Goal: Task Accomplishment & Management: Complete application form

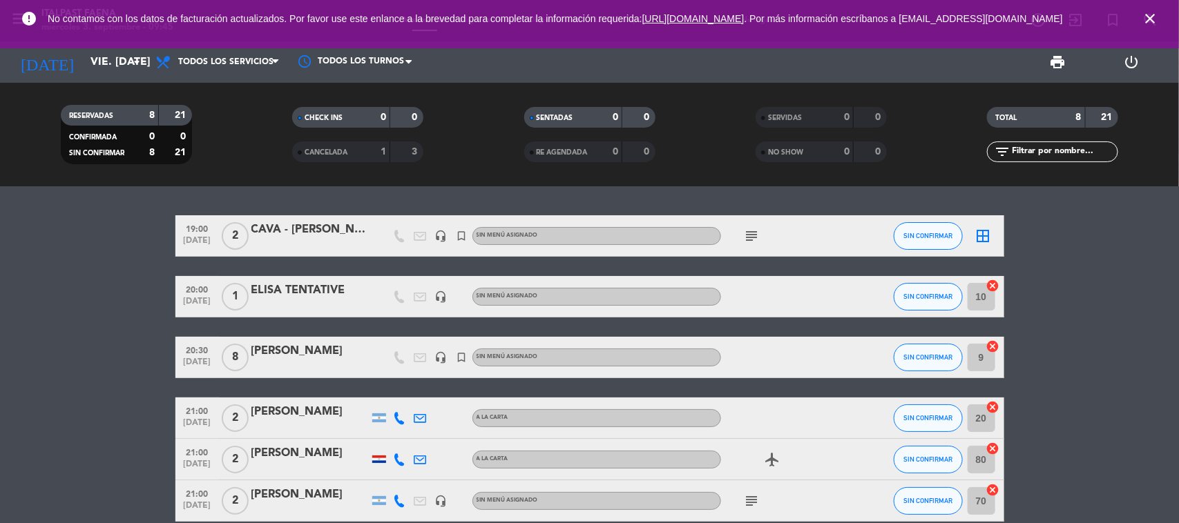
click at [1150, 23] on icon "close" at bounding box center [1150, 18] width 17 height 17
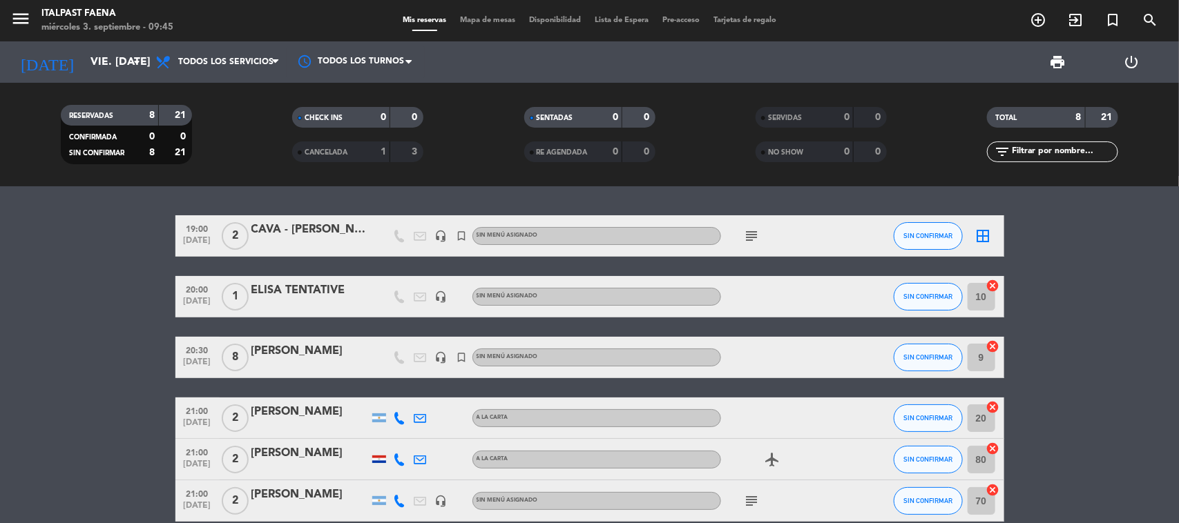
click at [84, 79] on div "[DATE] vie. [DATE] arrow_drop_down" at bounding box center [79, 61] width 138 height 41
click at [90, 74] on input "vie. [DATE]" at bounding box center [157, 62] width 146 height 27
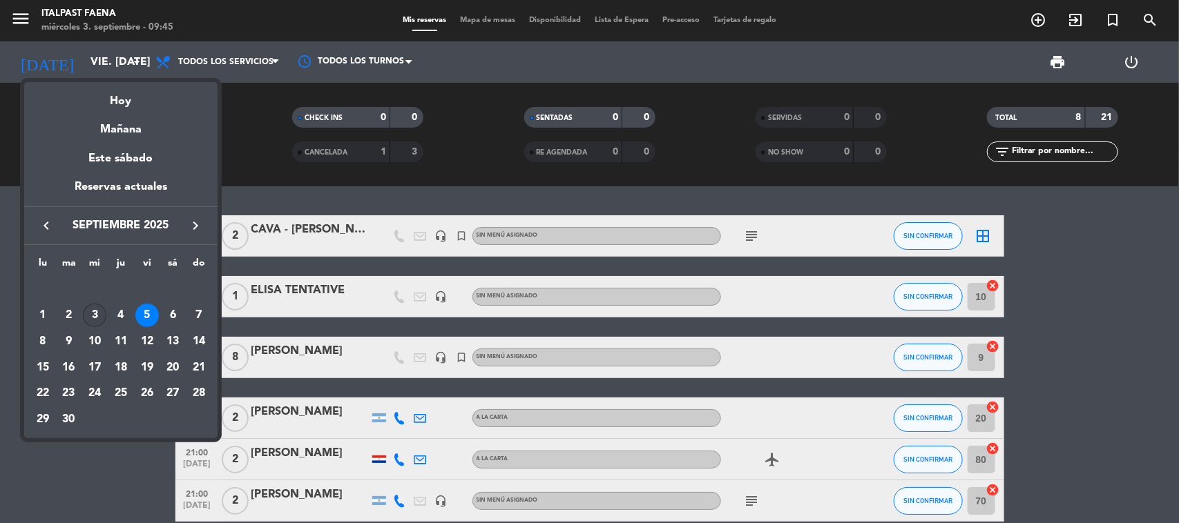
click at [94, 315] on div "3" at bounding box center [94, 315] width 23 height 23
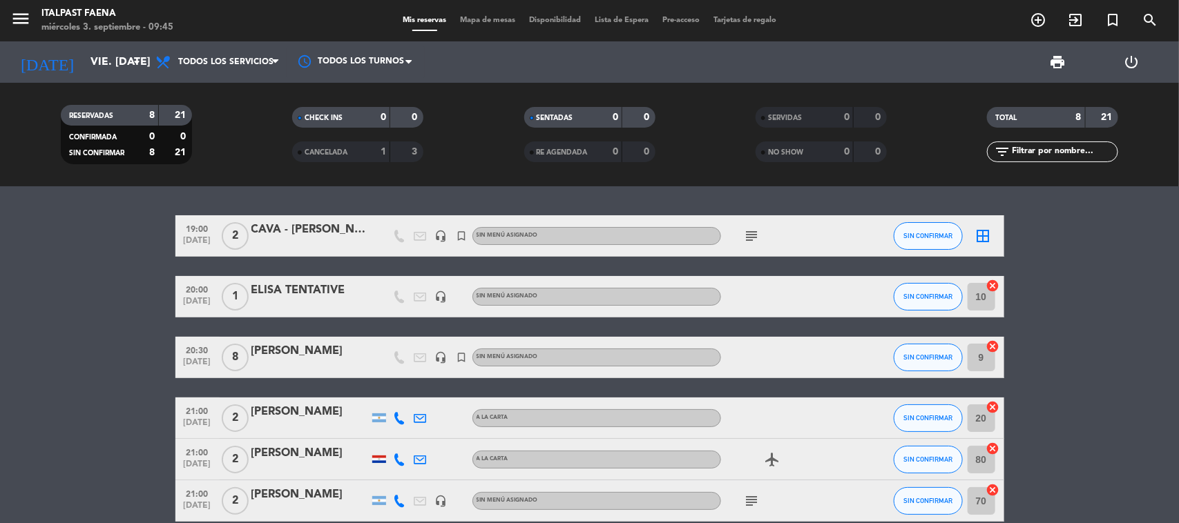
type input "mié. [DATE]"
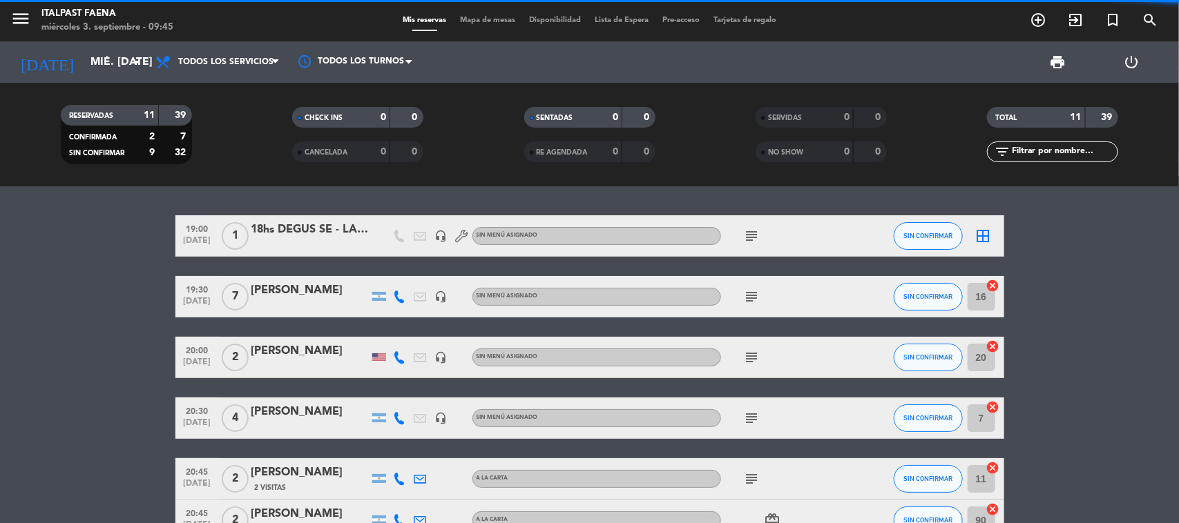
click at [33, 25] on span "menu" at bounding box center [25, 21] width 31 height 32
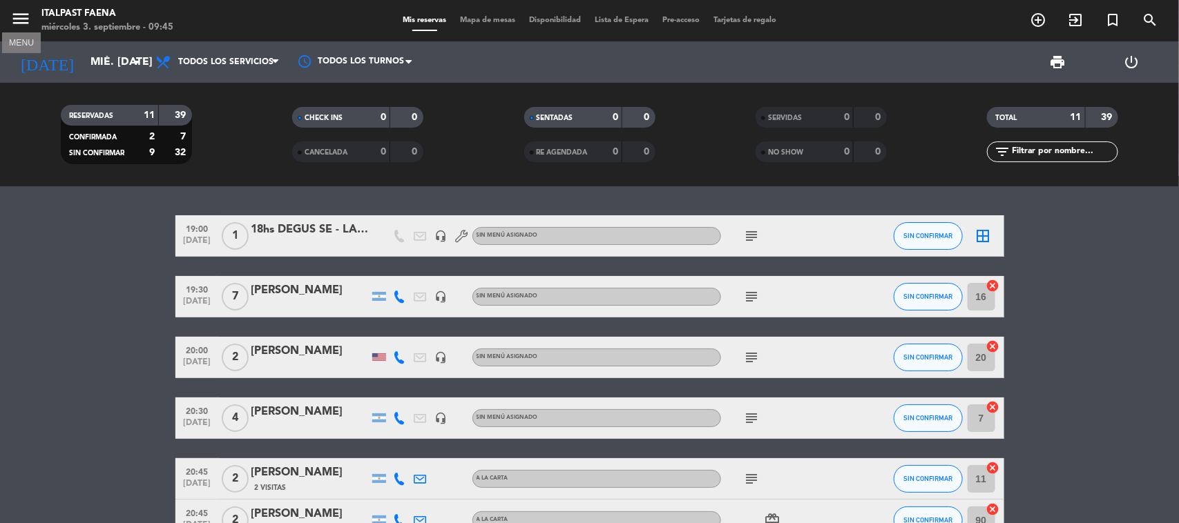
click at [28, 24] on icon "menu" at bounding box center [20, 18] width 21 height 21
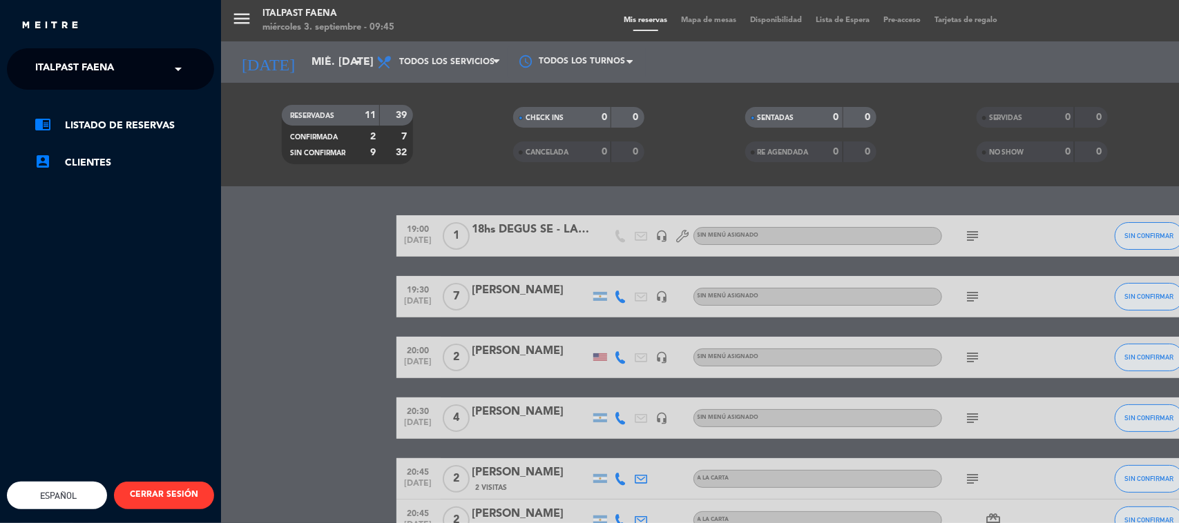
click at [78, 83] on span "Italpast Faena" at bounding box center [74, 69] width 79 height 29
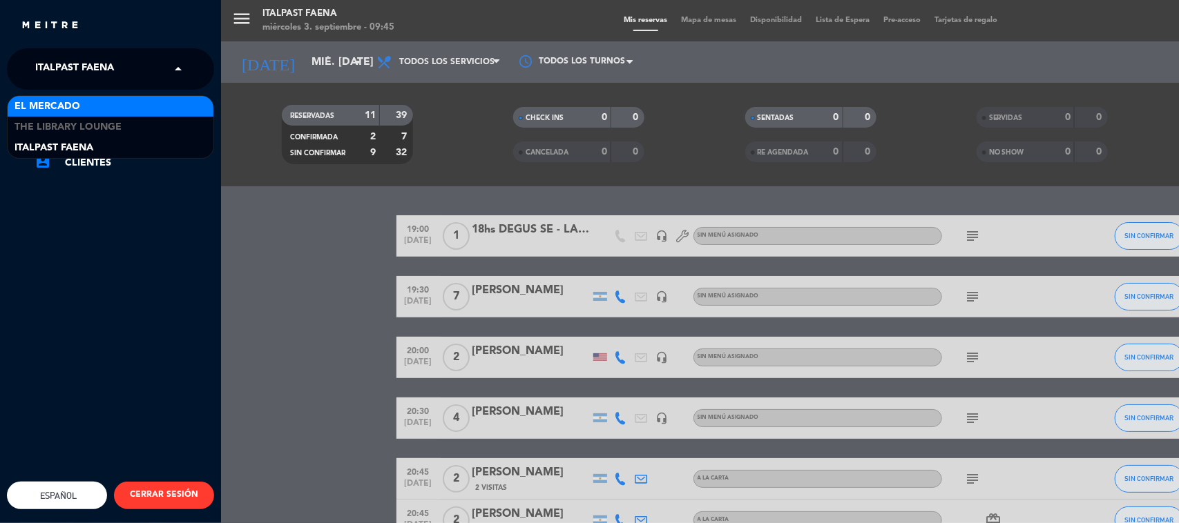
click at [95, 105] on div "El Mercado" at bounding box center [111, 106] width 206 height 21
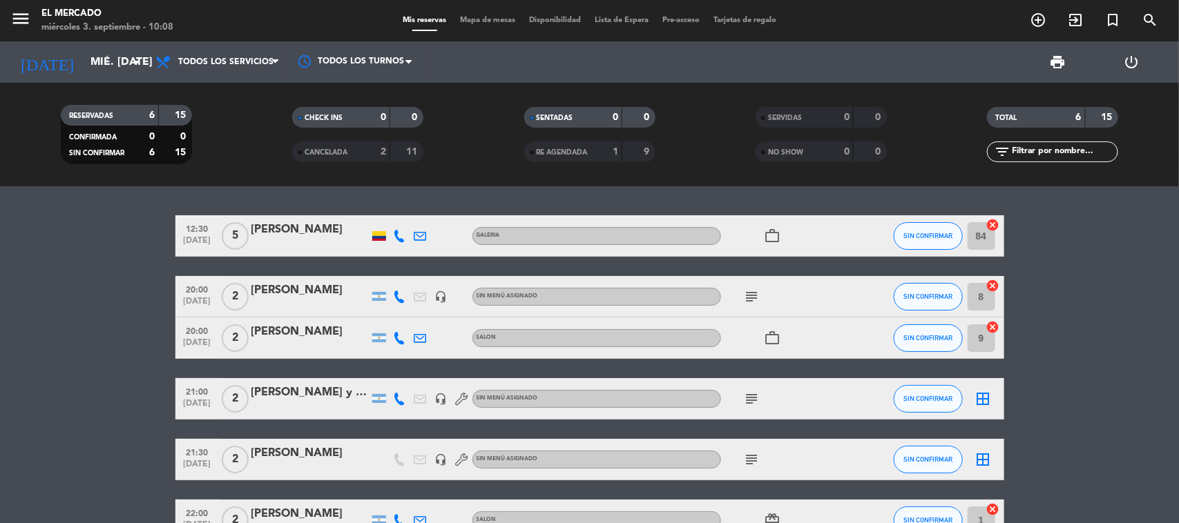
click at [992, 402] on div "border_all" at bounding box center [983, 398] width 41 height 41
click at [984, 397] on icon "border_all" at bounding box center [983, 399] width 17 height 17
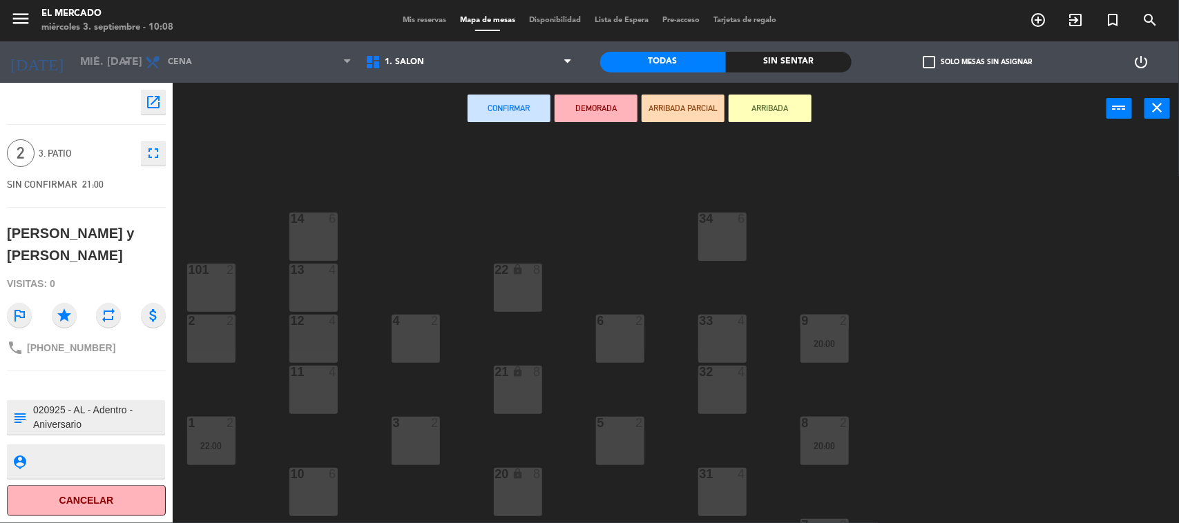
click at [605, 220] on div "34 6 14 6 22 lock 8 101 2 13 4 33 4 2 2 4 2 6 2 12 4 9 2 20:00 11 4 32 4 21 loc…" at bounding box center [681, 331] width 994 height 389
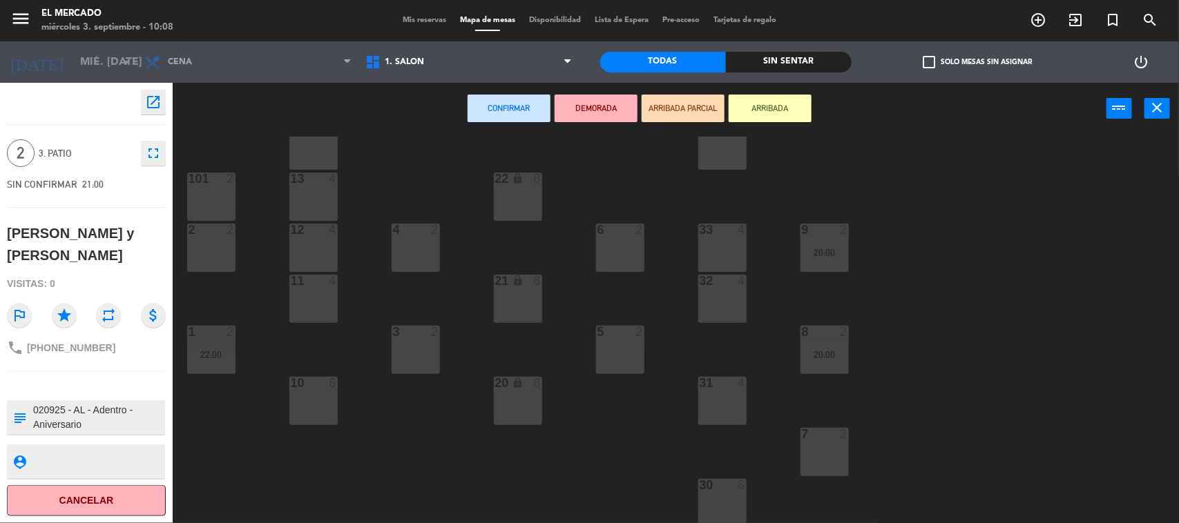
scroll to position [92, 0]
click at [635, 229] on div "2" at bounding box center [639, 229] width 8 height 12
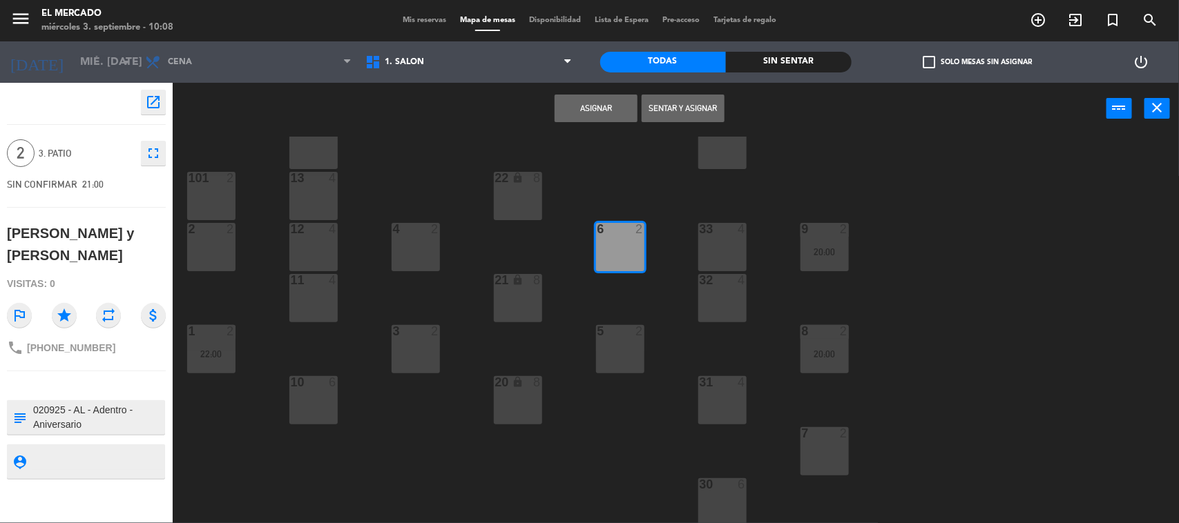
click at [581, 112] on button "Asignar" at bounding box center [596, 109] width 83 height 28
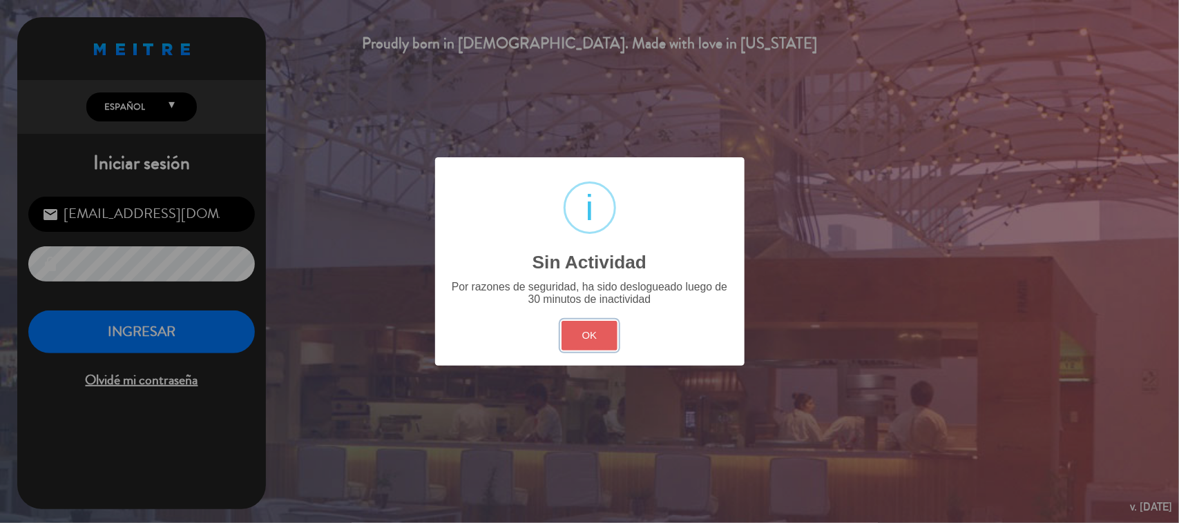
click at [581, 332] on button "OK" at bounding box center [589, 336] width 56 height 30
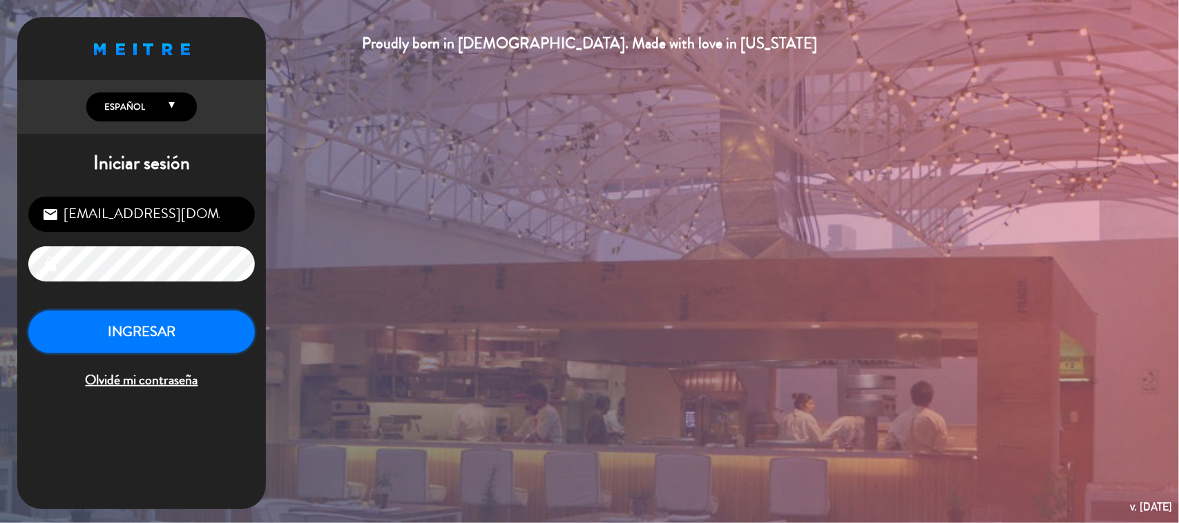
click at [237, 343] on button "INGRESAR" at bounding box center [141, 333] width 227 height 44
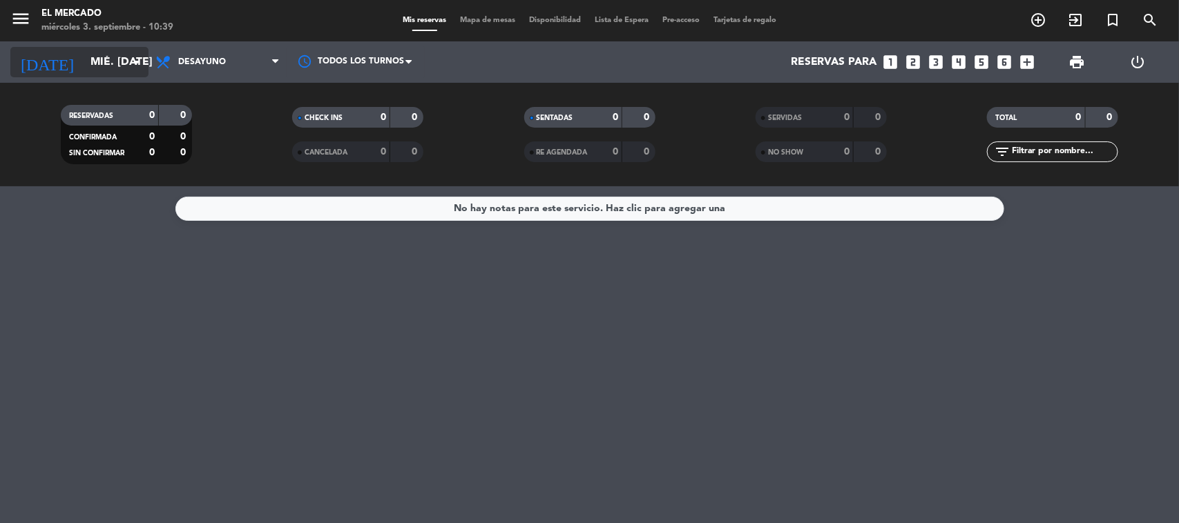
click at [135, 54] on icon "arrow_drop_down" at bounding box center [136, 62] width 17 height 17
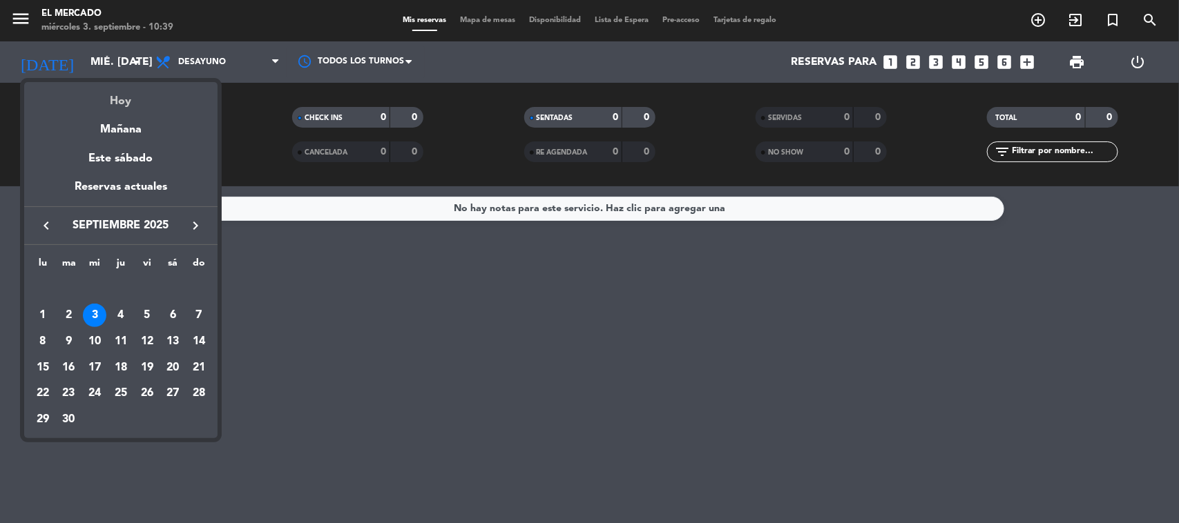
click at [133, 100] on div "Hoy" at bounding box center [120, 96] width 193 height 28
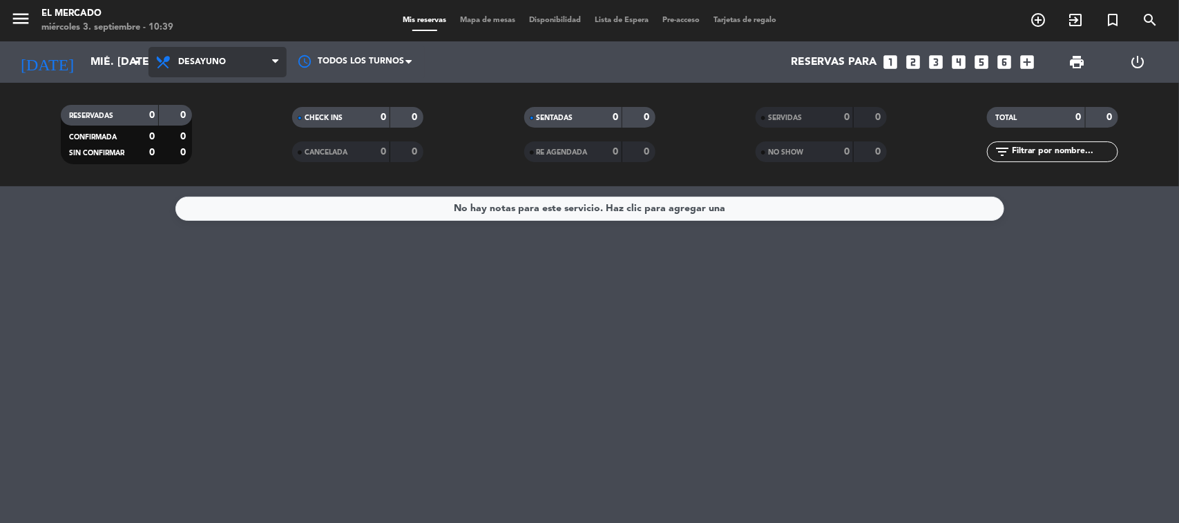
click at [221, 69] on span "Desayuno" at bounding box center [217, 62] width 138 height 30
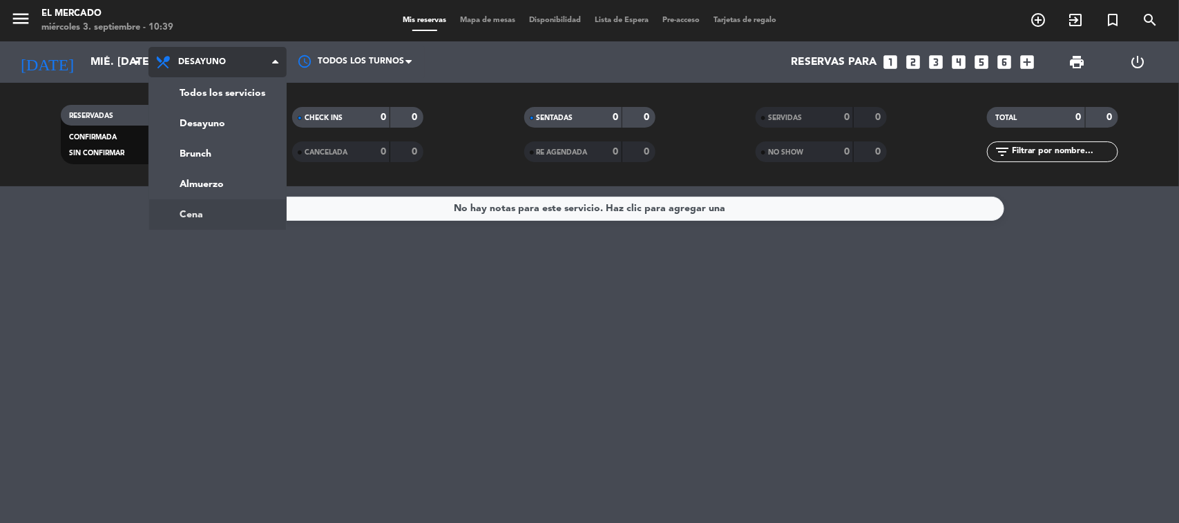
click at [209, 207] on ng-component "menu El [PERSON_NAME] miércoles 3. septiembre - 10:39 Mis reservas Mapa de mesa…" at bounding box center [589, 261] width 1179 height 523
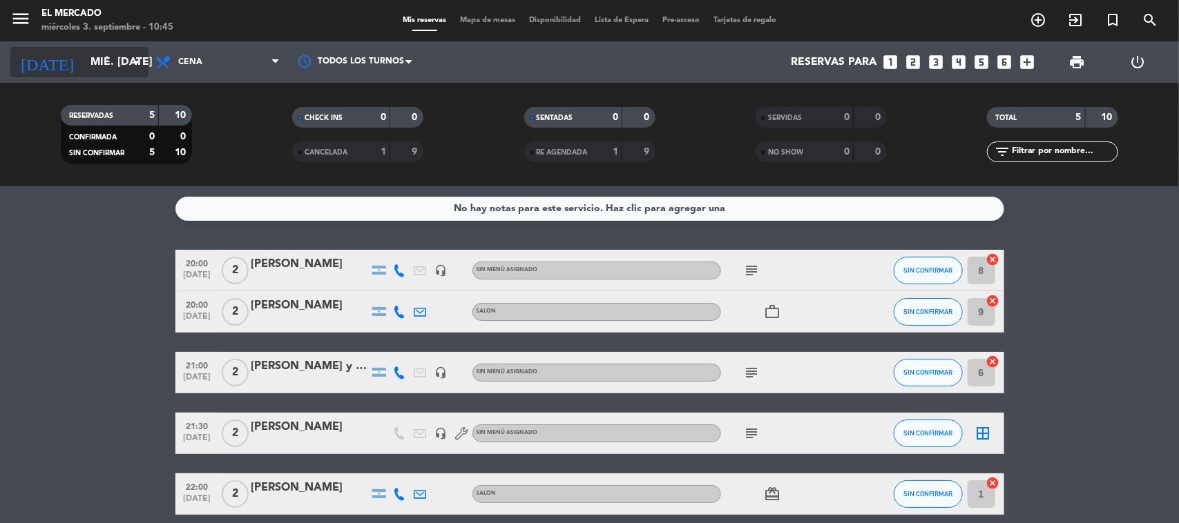
click at [95, 61] on input "mié. [DATE]" at bounding box center [157, 62] width 146 height 27
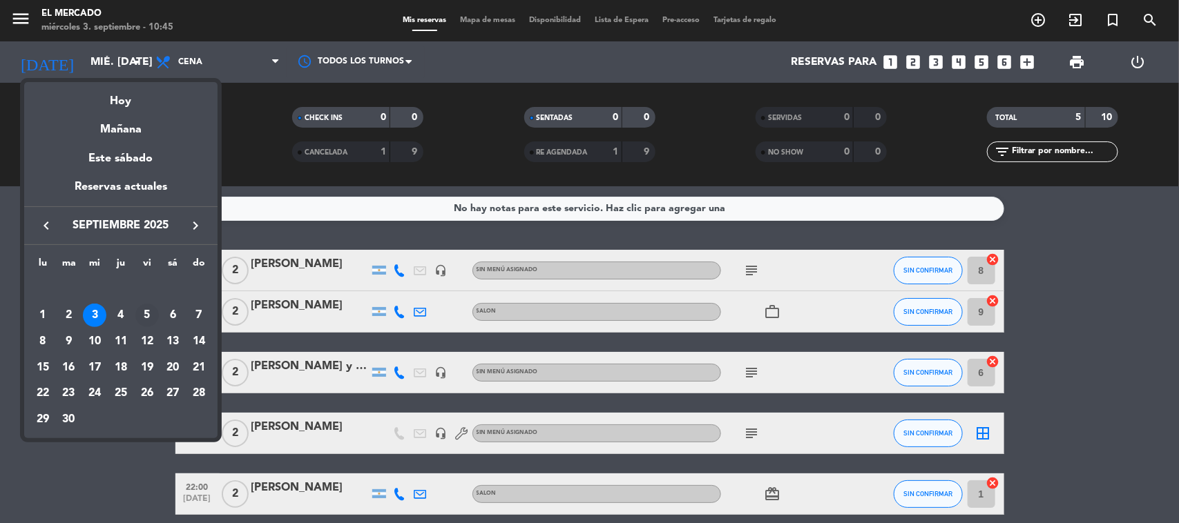
click at [146, 322] on div "5" at bounding box center [146, 315] width 23 height 23
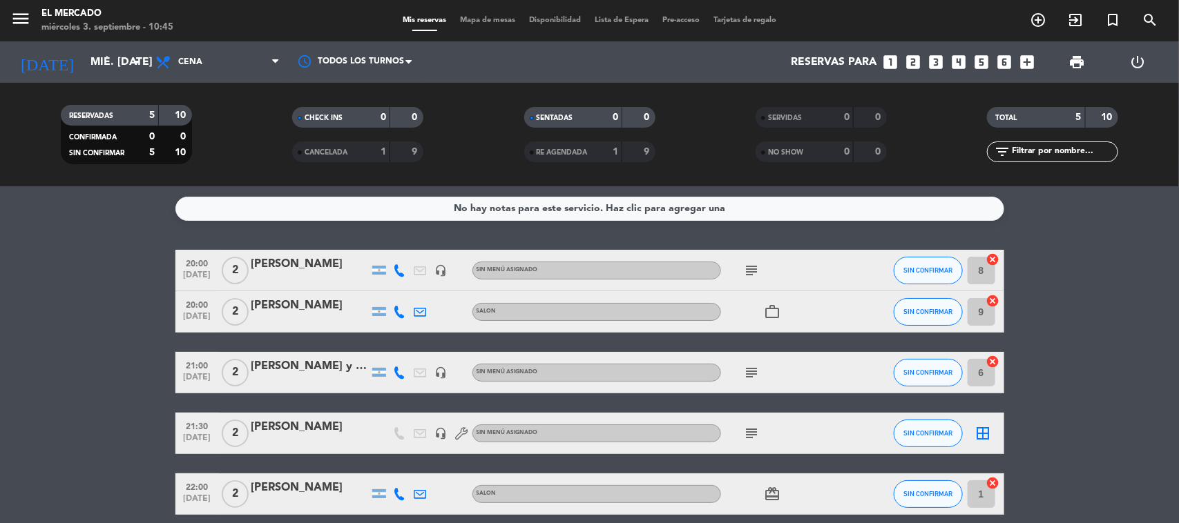
type input "vie. [DATE]"
click at [206, 52] on span "Cena" at bounding box center [217, 62] width 138 height 30
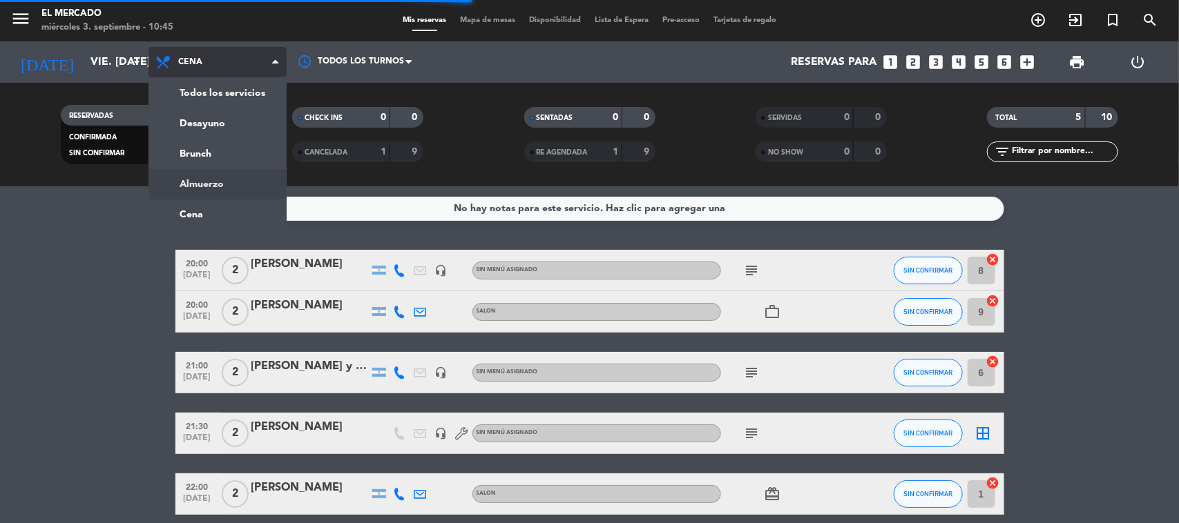
click at [211, 173] on div "menu El [PERSON_NAME] miércoles 3. septiembre - 10:45 Mis reservas Mapa de mesa…" at bounding box center [589, 93] width 1179 height 186
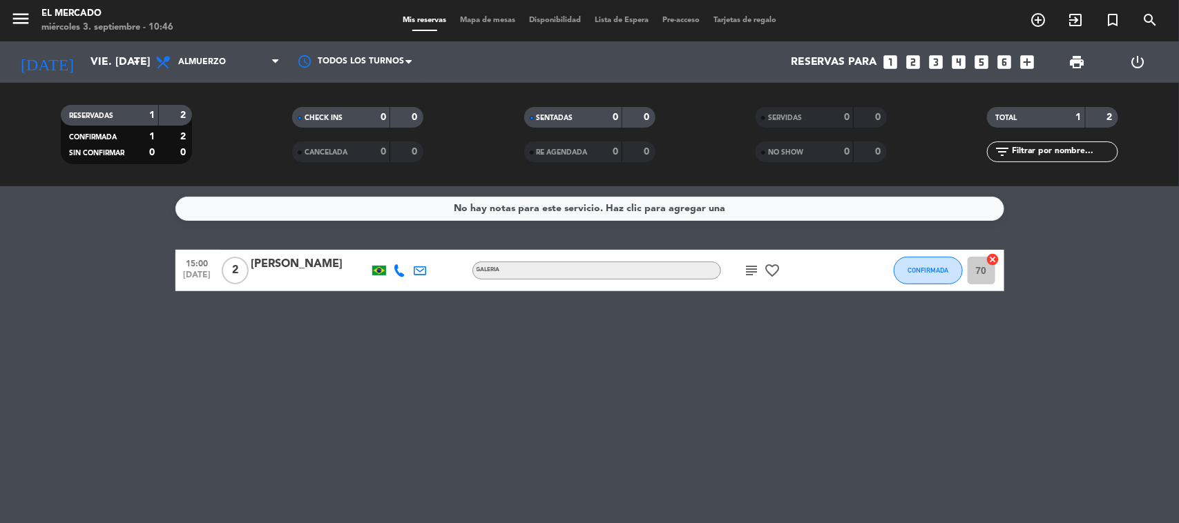
click at [495, 12] on div "menu El [PERSON_NAME] miércoles 3. septiembre - 10:46 Mis reservas Mapa de mesa…" at bounding box center [589, 20] width 1179 height 41
click at [488, 17] on span "Mapa de mesas" at bounding box center [487, 21] width 69 height 8
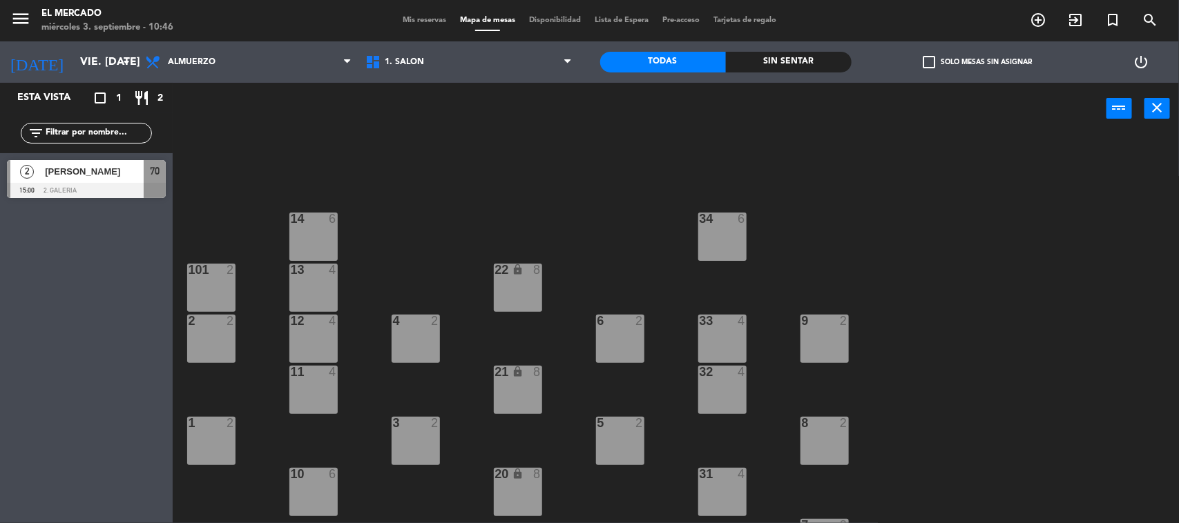
click at [401, 332] on div "4 2" at bounding box center [416, 339] width 48 height 48
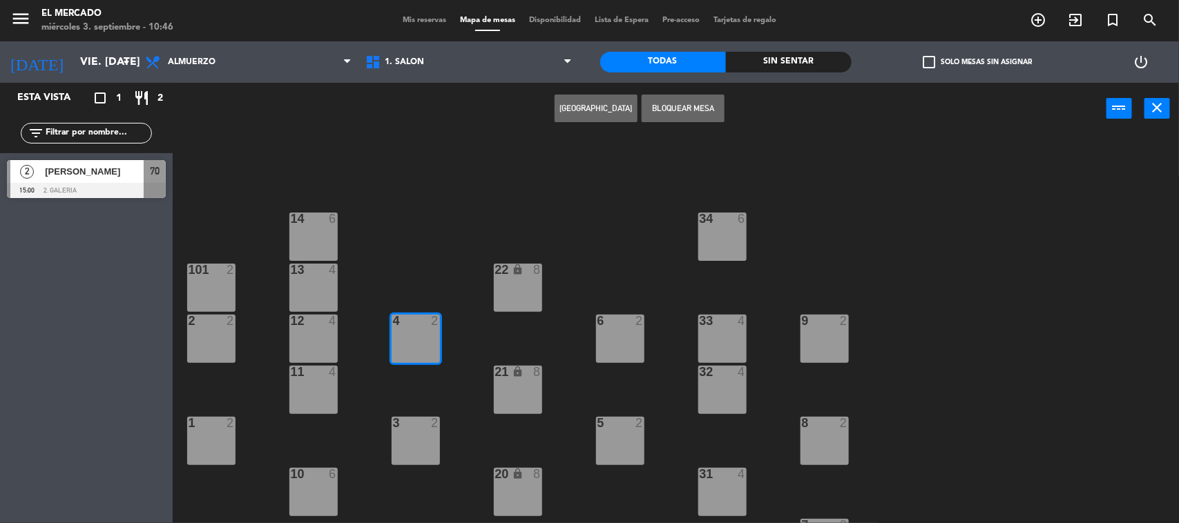
click at [401, 337] on div "4 2" at bounding box center [416, 339] width 48 height 48
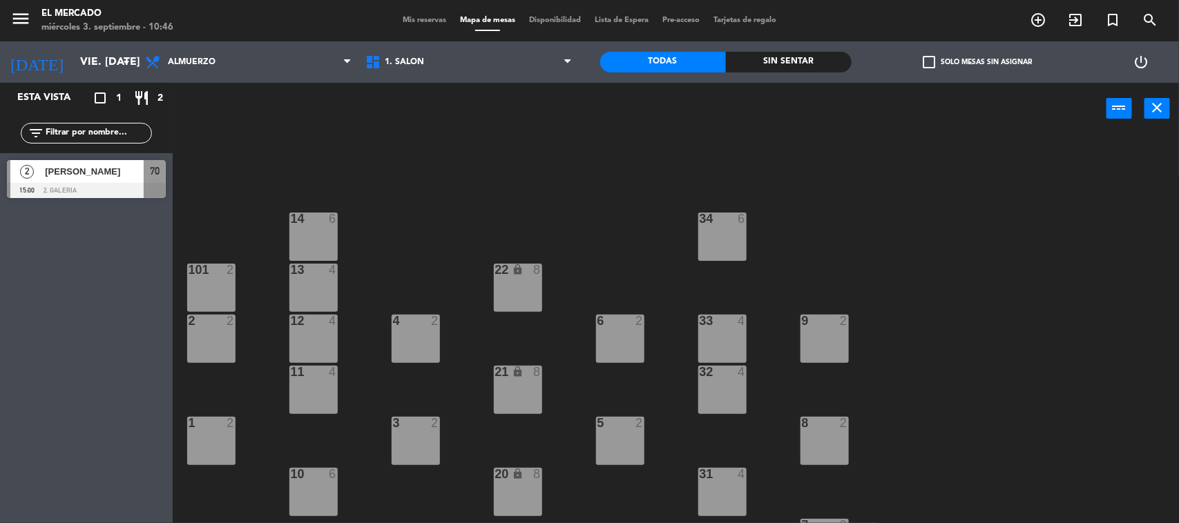
click at [322, 293] on div "13 4" at bounding box center [313, 288] width 48 height 48
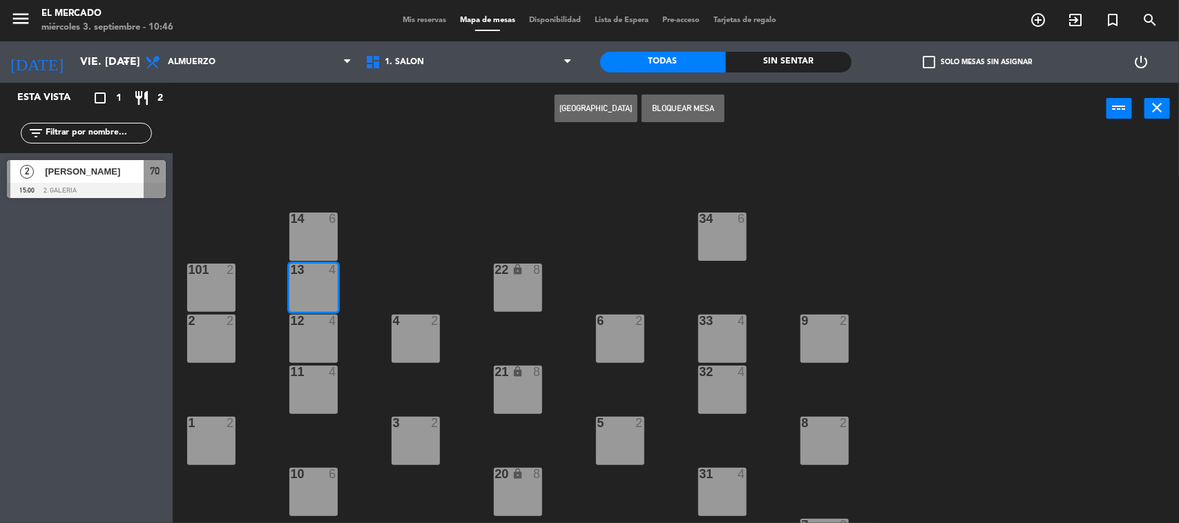
click at [595, 115] on button "[GEOGRAPHIC_DATA]" at bounding box center [596, 109] width 83 height 28
click at [601, 105] on button "[GEOGRAPHIC_DATA]" at bounding box center [596, 109] width 83 height 28
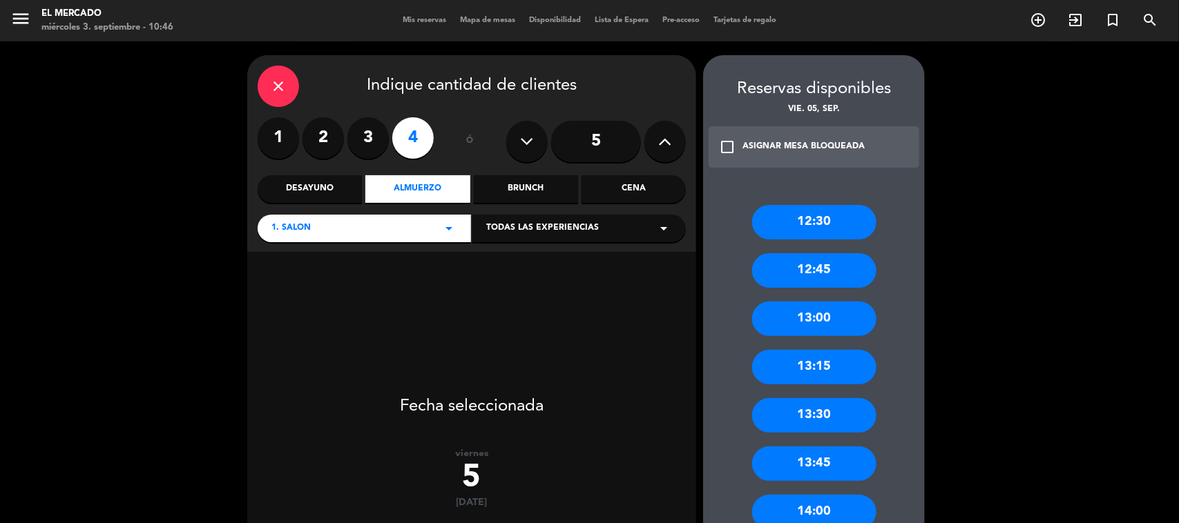
click at [375, 146] on label "3" at bounding box center [367, 137] width 41 height 41
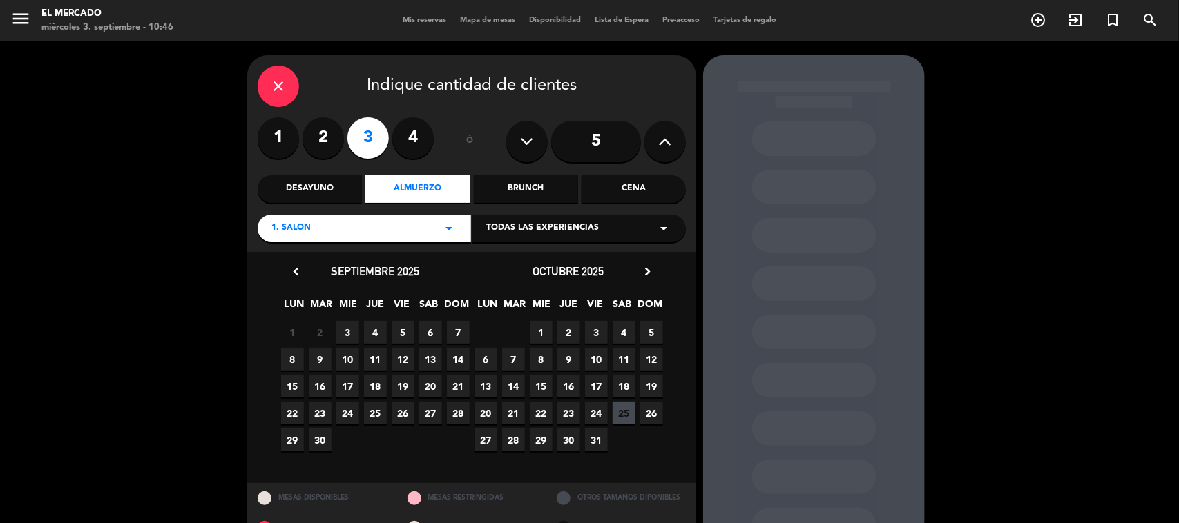
click at [401, 326] on span "5" at bounding box center [403, 332] width 23 height 23
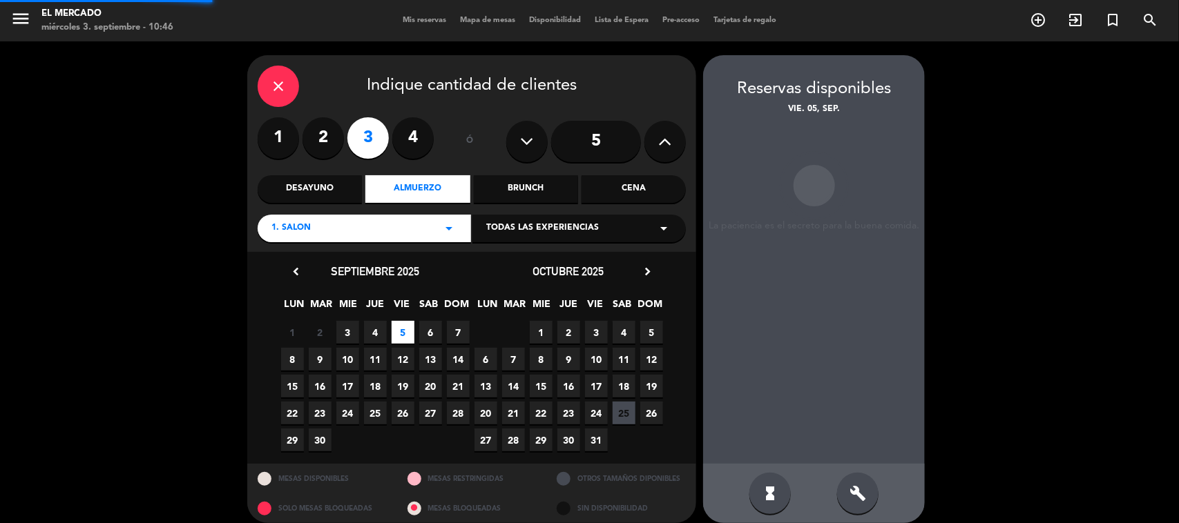
scroll to position [12, 0]
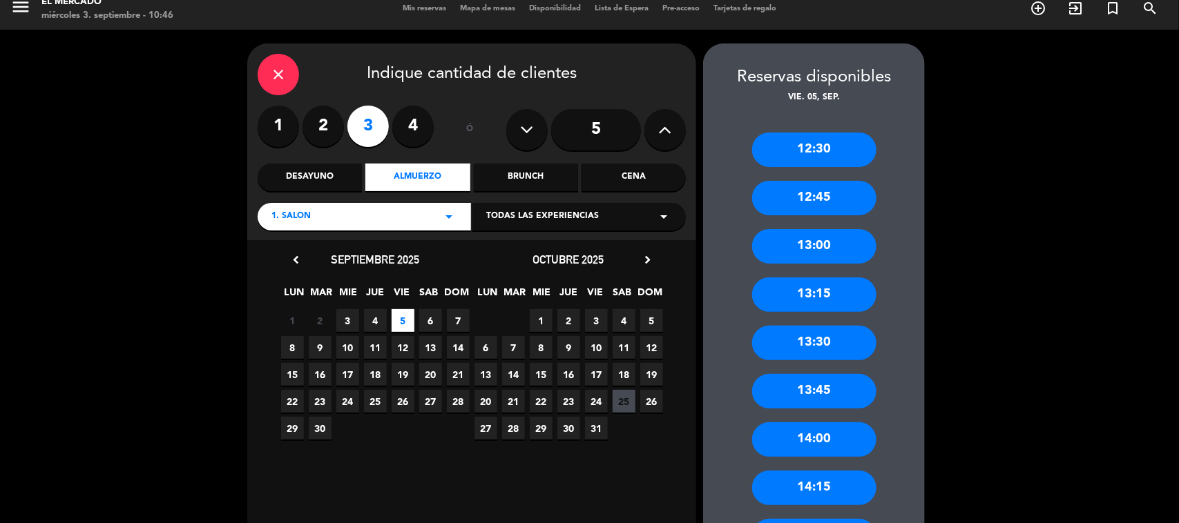
click at [820, 350] on div "13:30" at bounding box center [814, 343] width 124 height 35
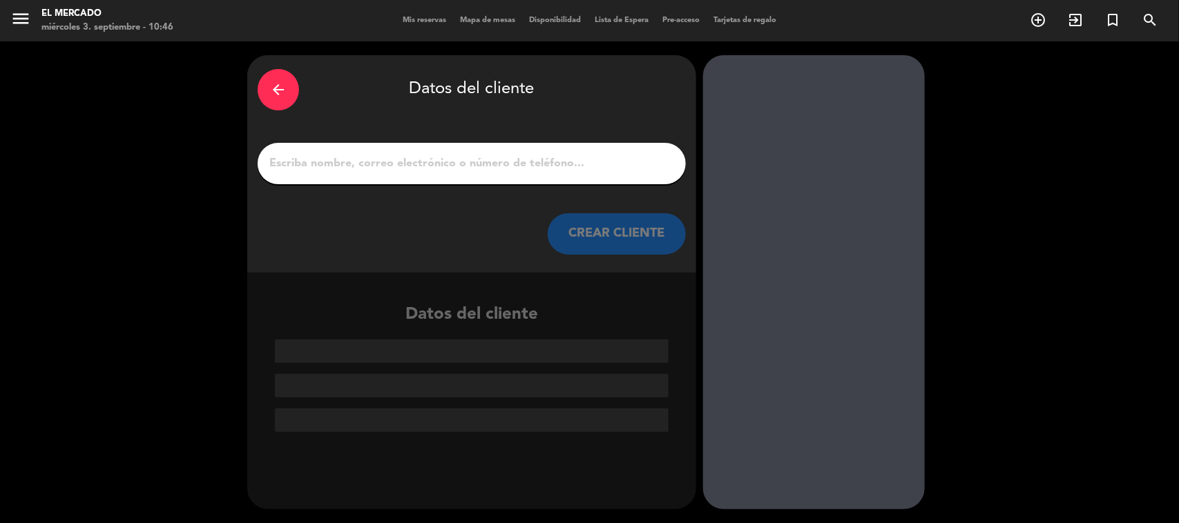
scroll to position [0, 0]
click at [512, 176] on div at bounding box center [472, 163] width 428 height 41
click at [510, 154] on input "1" at bounding box center [471, 163] width 407 height 19
paste input "[PERSON_NAME]"
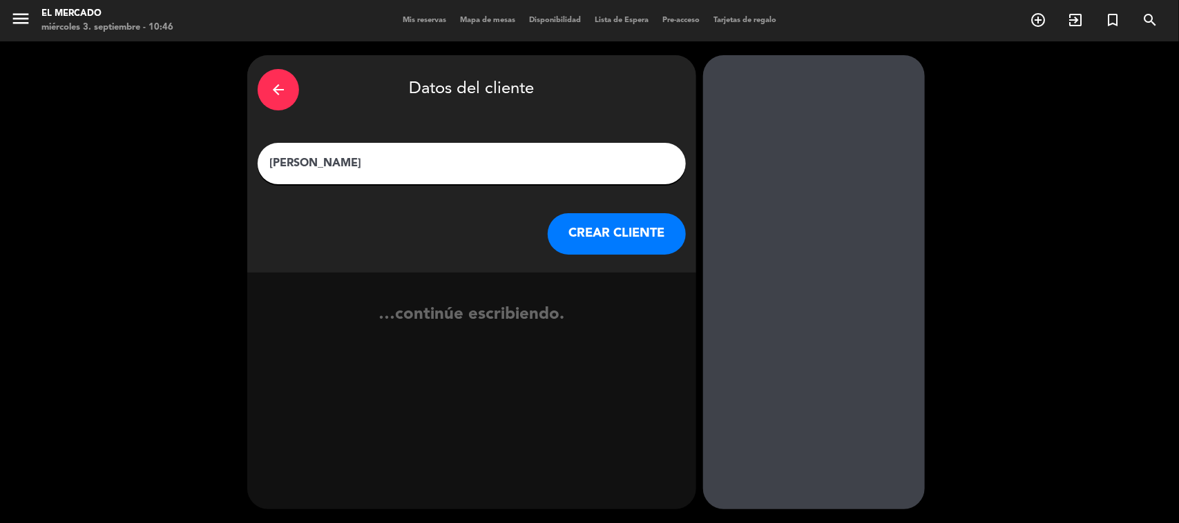
type input "[PERSON_NAME]"
click at [599, 226] on button "CREAR CLIENTE" at bounding box center [617, 233] width 138 height 41
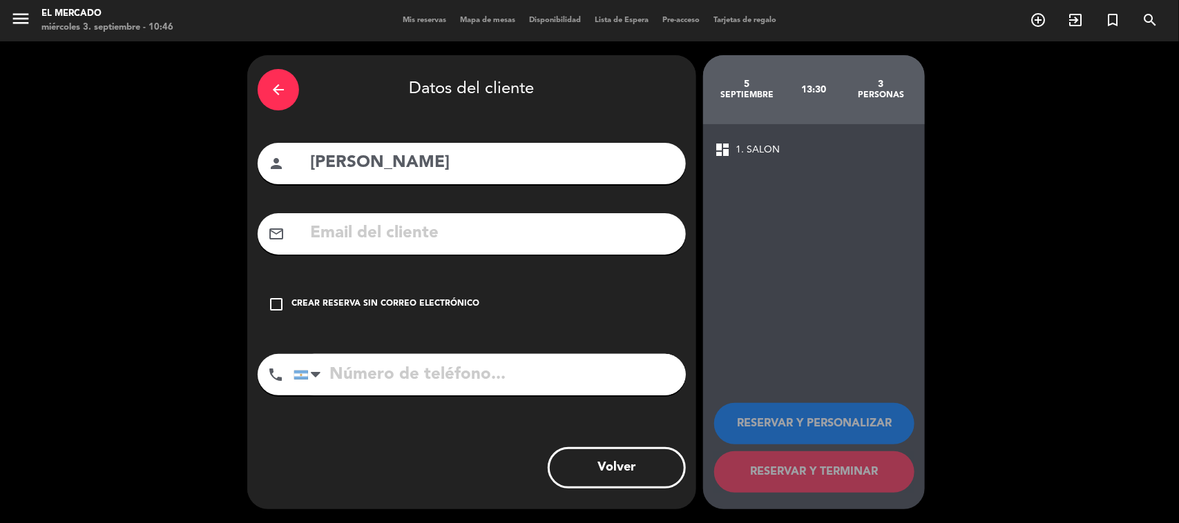
click at [425, 312] on div "check_box_outline_blank Crear reserva sin correo electrónico" at bounding box center [472, 304] width 428 height 41
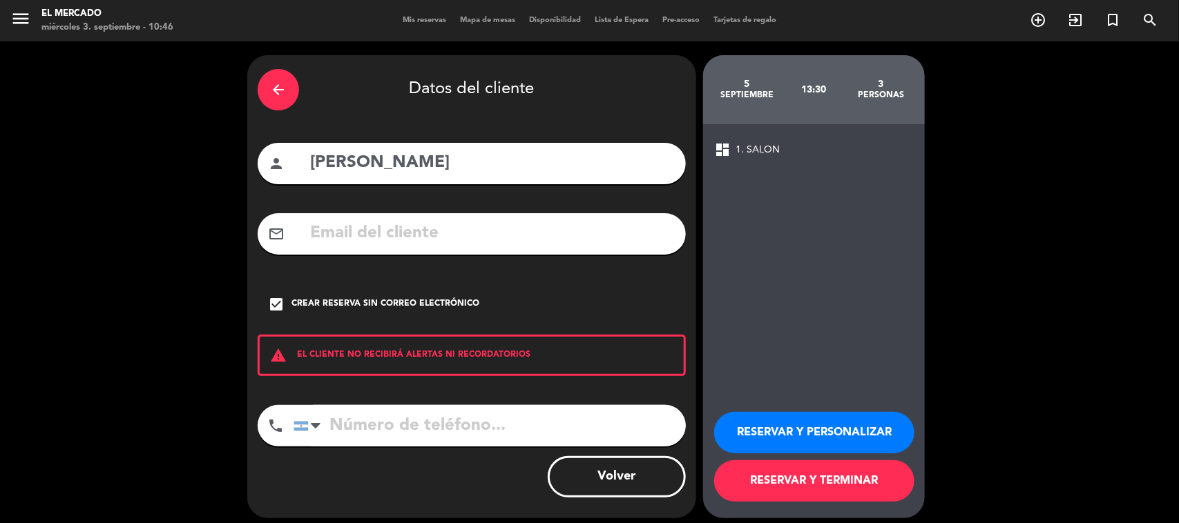
click at [405, 432] on input "tel" at bounding box center [489, 425] width 392 height 41
paste input "[PHONE_NUMBER]"
type input "[PHONE_NUMBER]"
click at [812, 435] on button "RESERVAR Y PERSONALIZAR" at bounding box center [814, 432] width 200 height 41
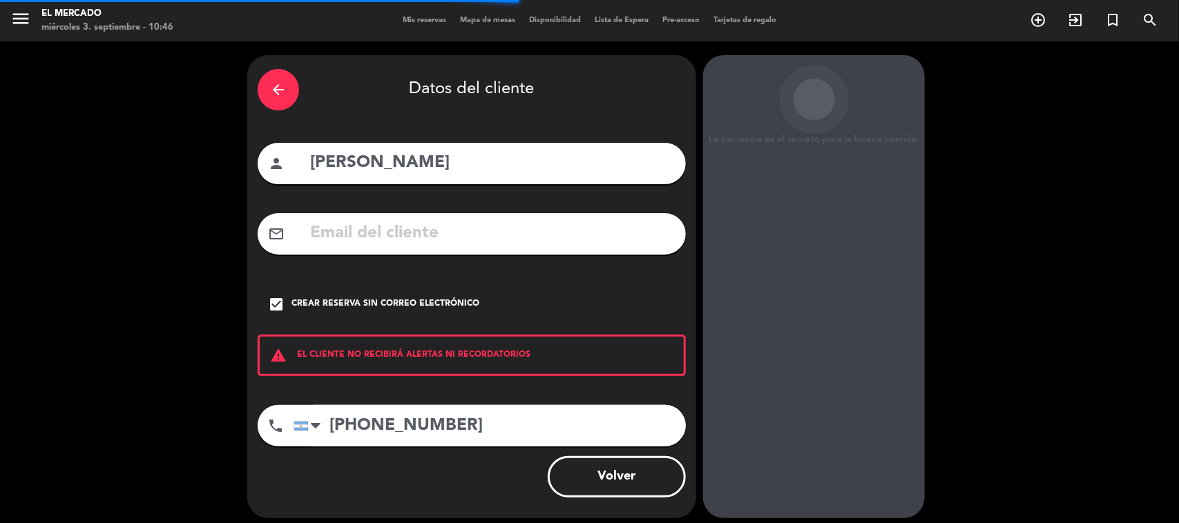
scroll to position [28, 0]
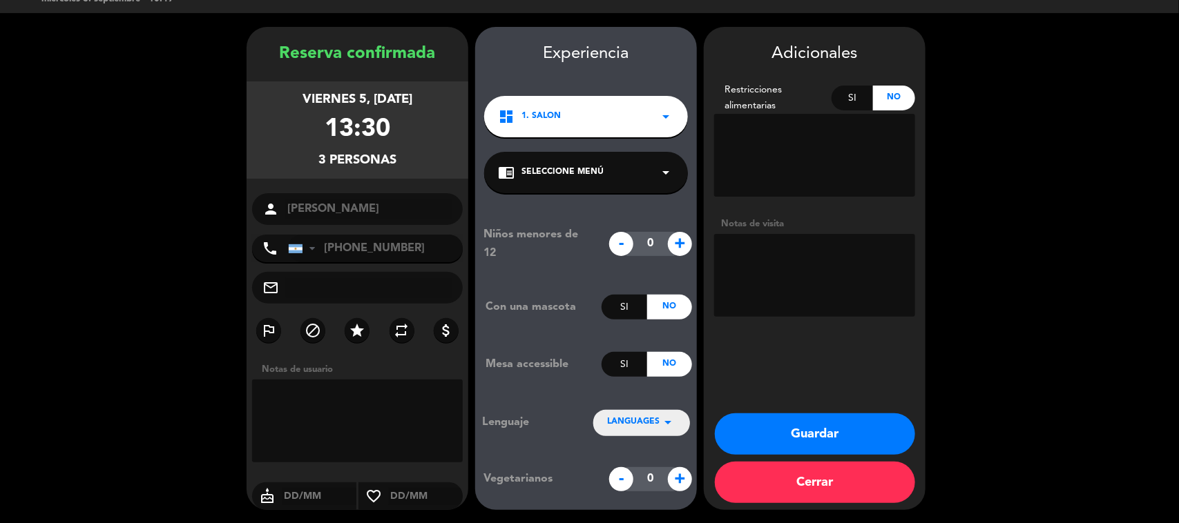
click at [844, 290] on textarea at bounding box center [814, 275] width 201 height 83
type textarea "030925 - YM - Adentro"
click at [810, 432] on button "Guardar" at bounding box center [815, 434] width 200 height 41
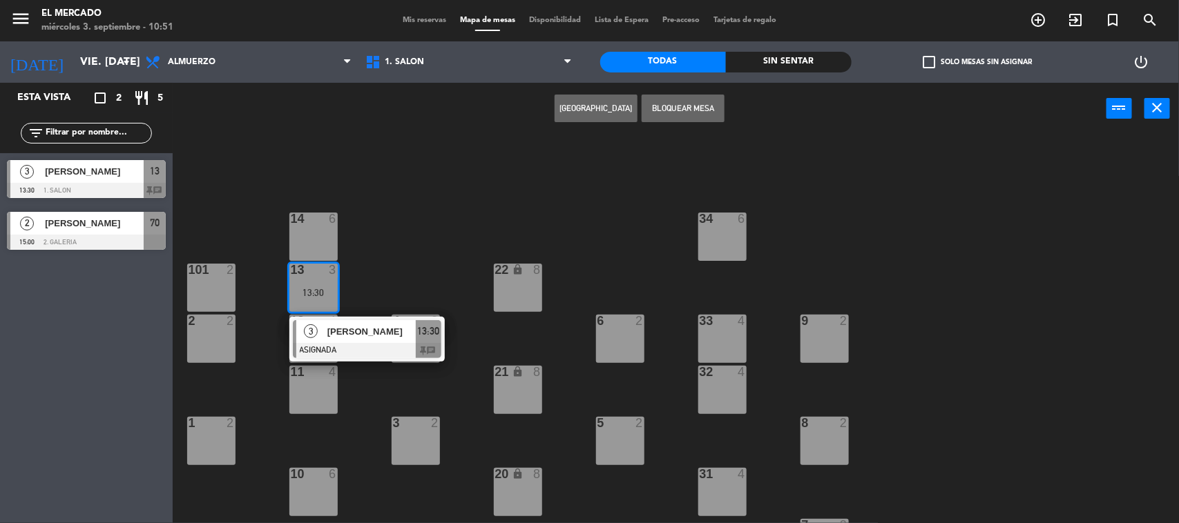
click at [367, 173] on div "34 6 14 6 22 lock 8 101 2 13 3 13:30 3 [PERSON_NAME] ASIGNADA 13:30 chat 33 4 2…" at bounding box center [681, 331] width 994 height 389
